Goal: Task Accomplishment & Management: Use online tool/utility

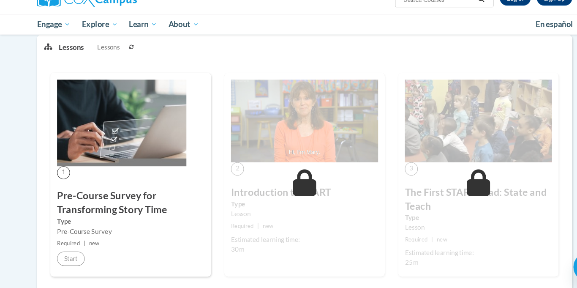
scroll to position [112, 0]
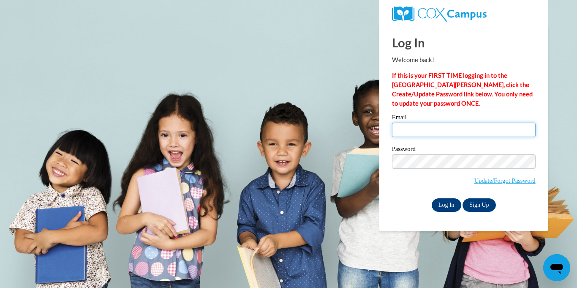
type input "heidi.floate@coshoctoncityschools.com"
click at [443, 199] on input "Log In" at bounding box center [446, 205] width 30 height 14
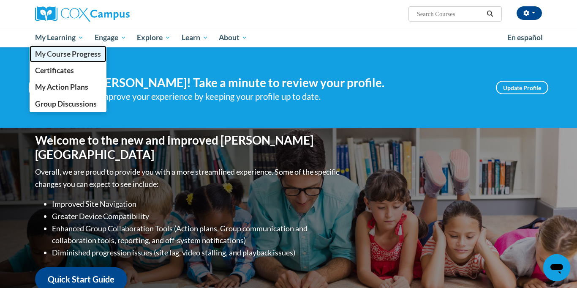
click at [69, 54] on span "My Course Progress" at bounding box center [68, 53] width 66 height 9
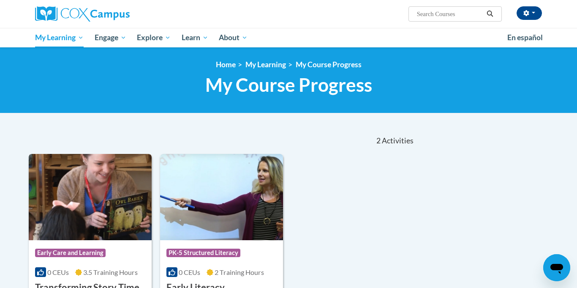
click at [65, 182] on img at bounding box center [90, 197] width 123 height 86
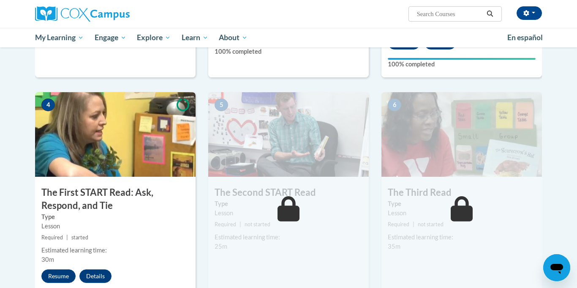
scroll to position [364, 0]
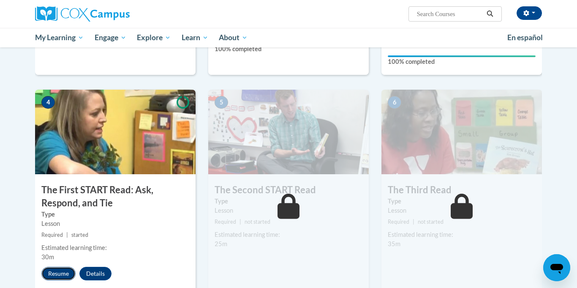
click at [61, 277] on button "Resume" at bounding box center [58, 273] width 34 height 14
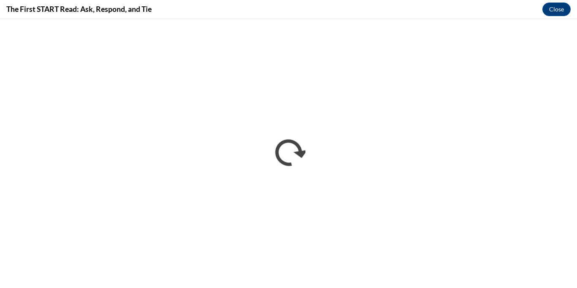
scroll to position [0, 0]
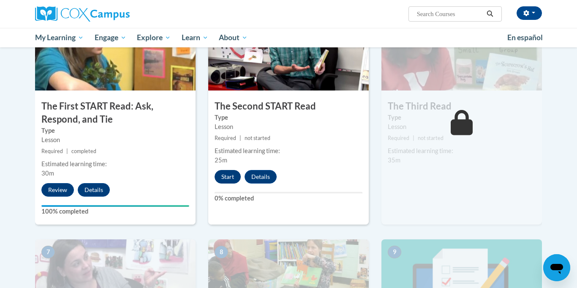
scroll to position [445, 0]
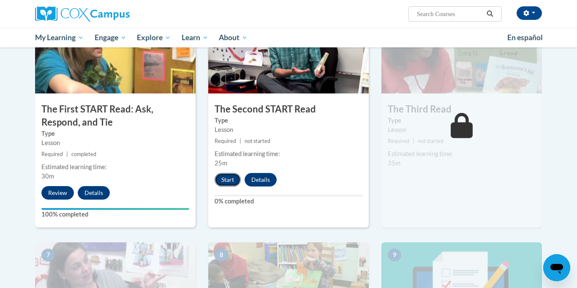
click at [225, 182] on button "Start" at bounding box center [227, 180] width 26 height 14
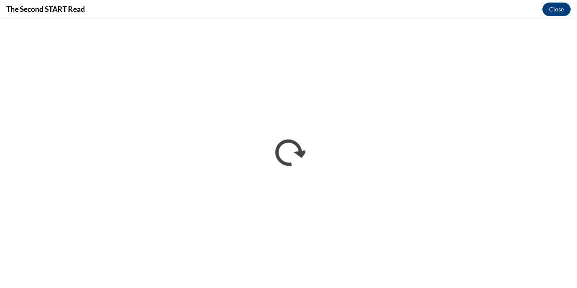
scroll to position [0, 0]
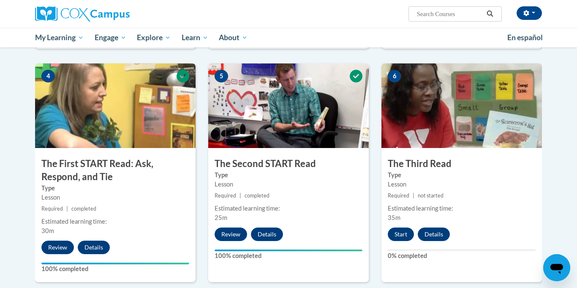
scroll to position [391, 0]
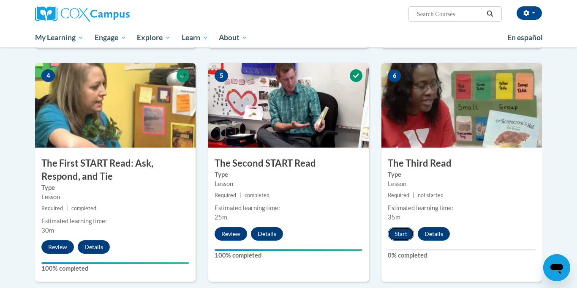
click at [397, 236] on button "Start" at bounding box center [401, 234] width 26 height 14
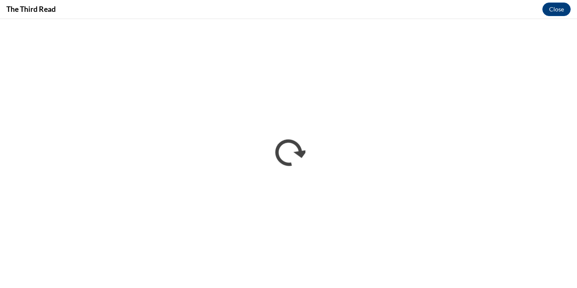
scroll to position [0, 0]
